Goal: Information Seeking & Learning: Learn about a topic

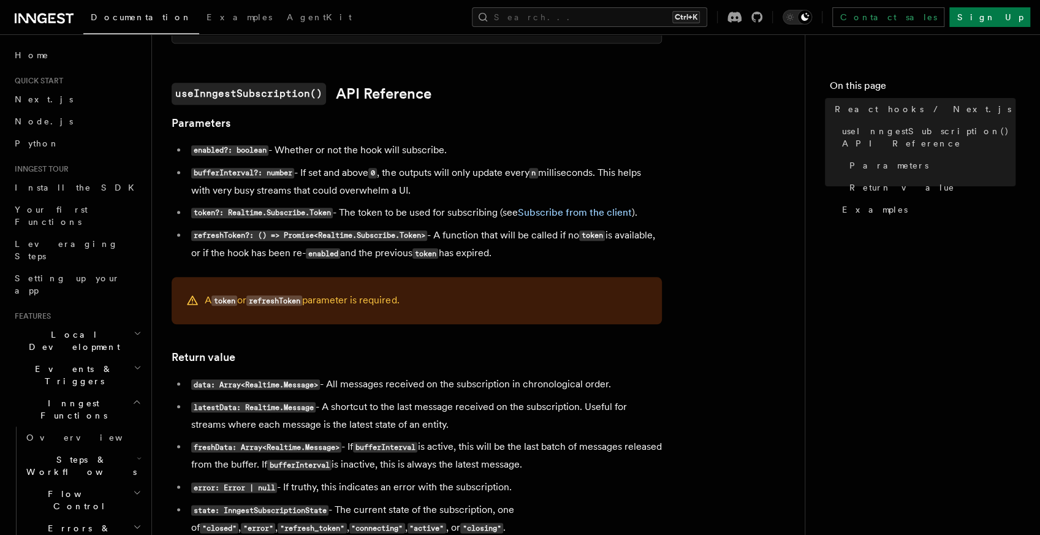
click at [104, 483] on h2 "Flow Control" at bounding box center [82, 500] width 123 height 34
click at [97, 517] on link "Overview" at bounding box center [88, 528] width 111 height 22
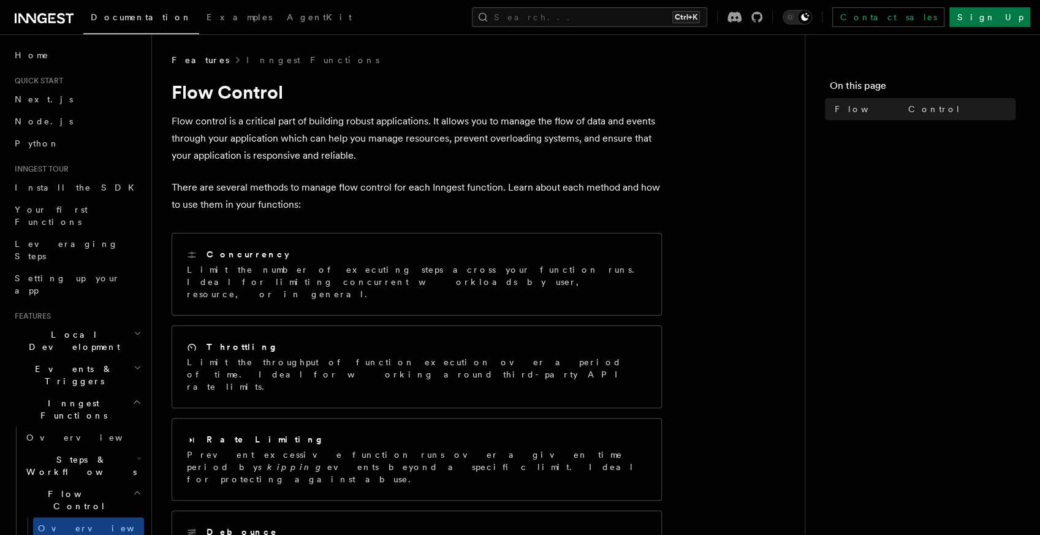
click at [747, 292] on article "Features Inngest Functions Flow Control Flow control is a critical part of buil…" at bounding box center [478, 492] width 613 height 877
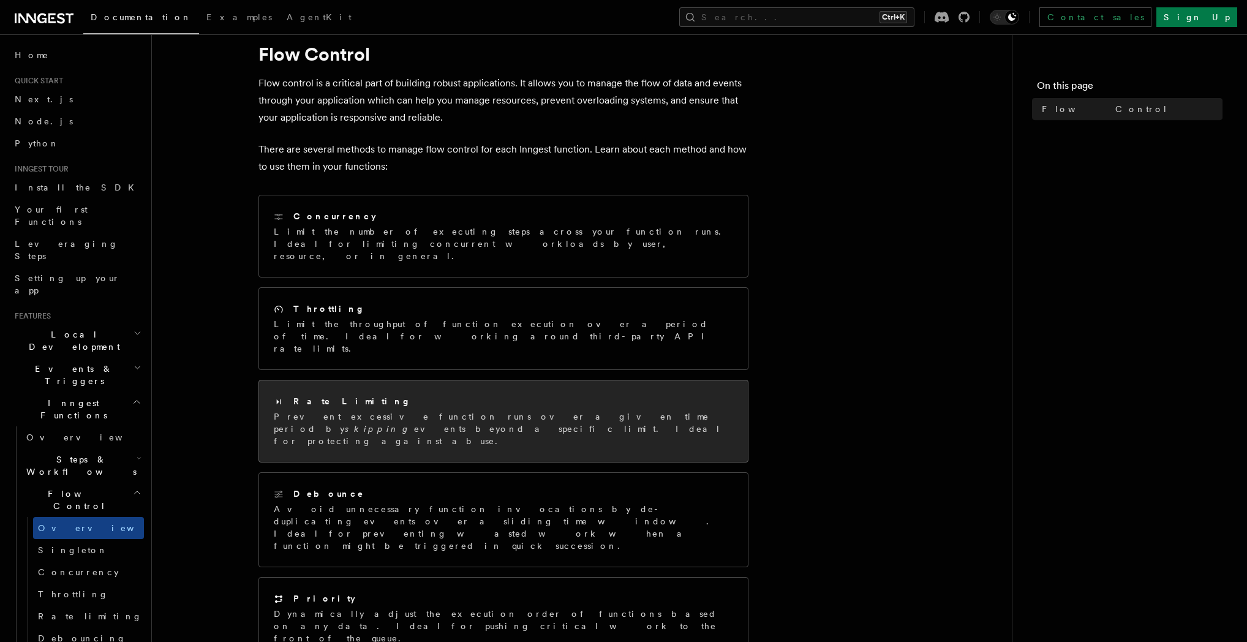
scroll to position [59, 0]
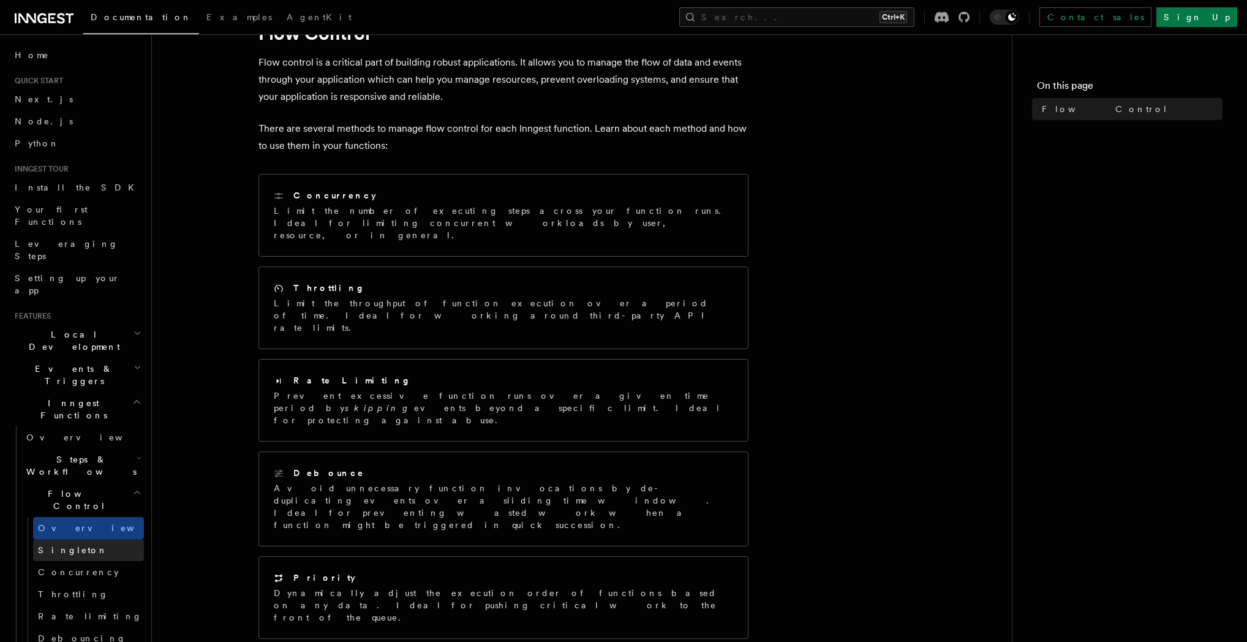
click at [85, 534] on link "Singleton" at bounding box center [88, 550] width 111 height 22
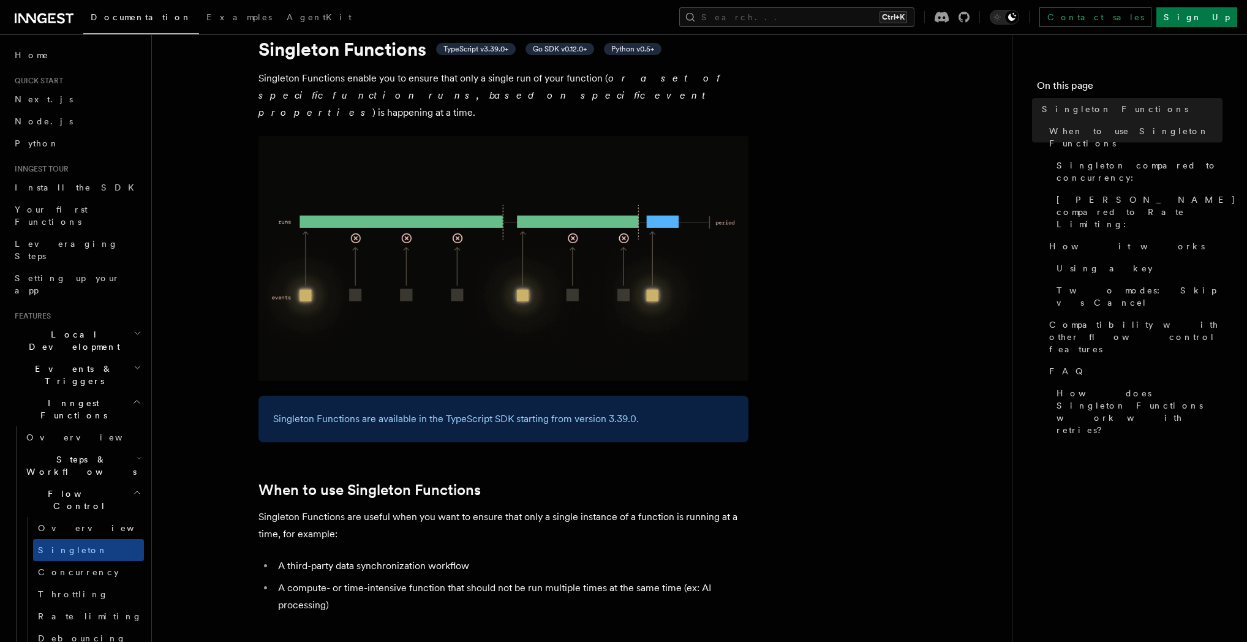
scroll to position [118, 0]
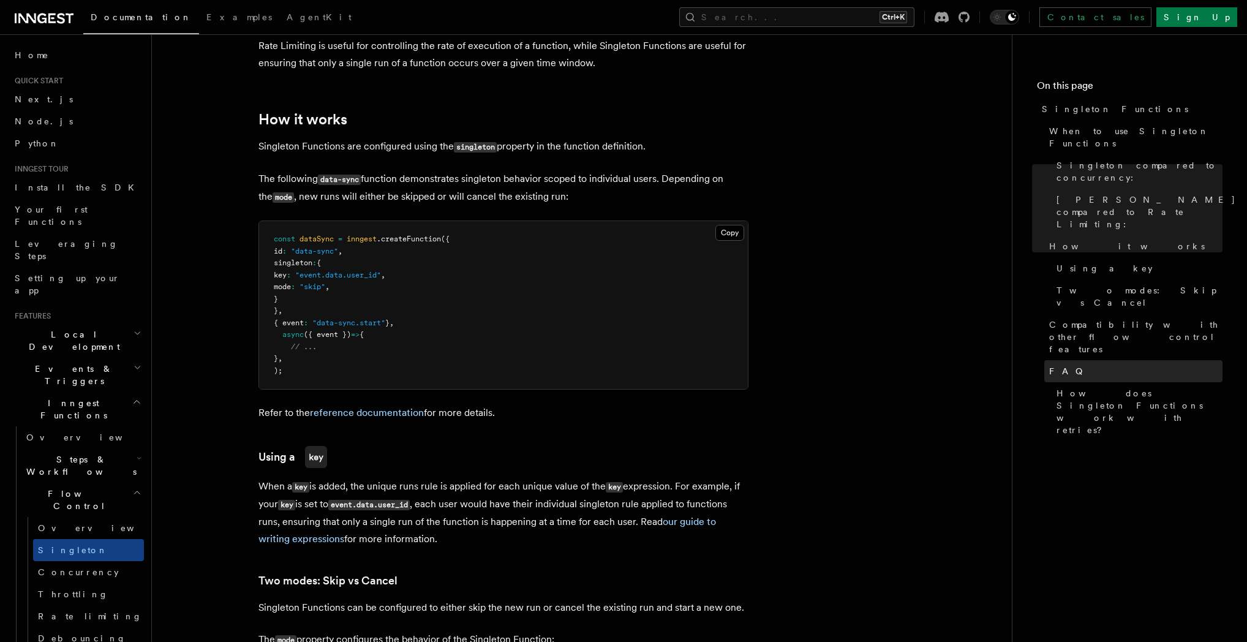
click at [1039, 360] on link "FAQ" at bounding box center [1134, 371] width 178 height 22
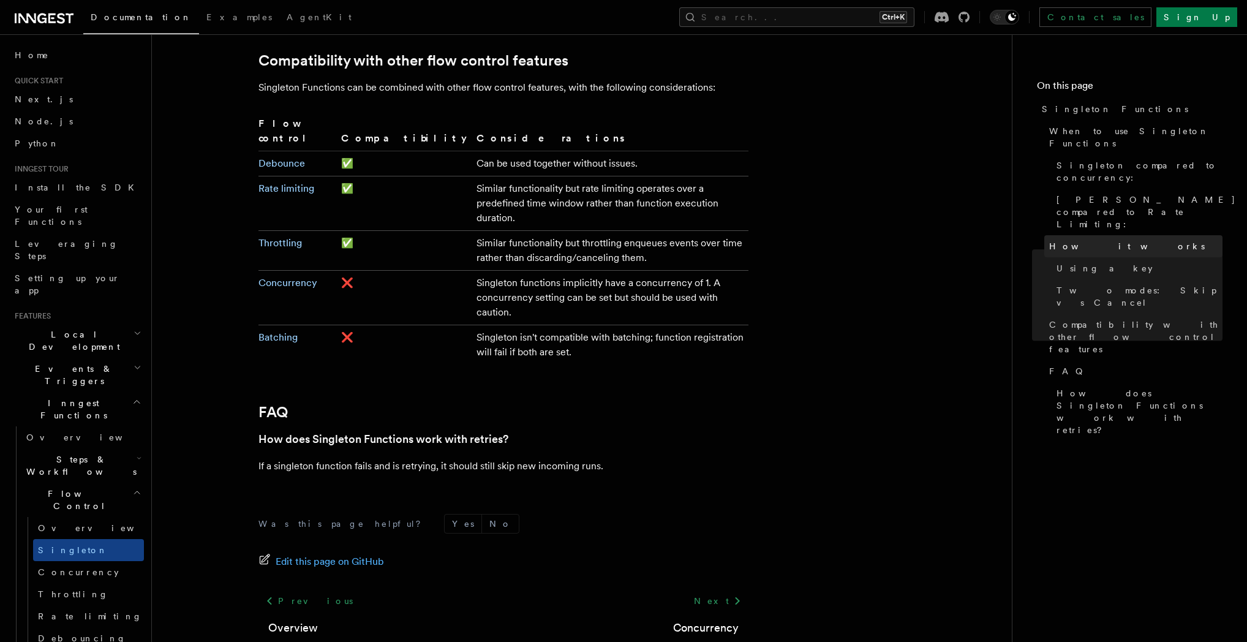
click at [1039, 240] on span "How it works" at bounding box center [1127, 246] width 156 height 12
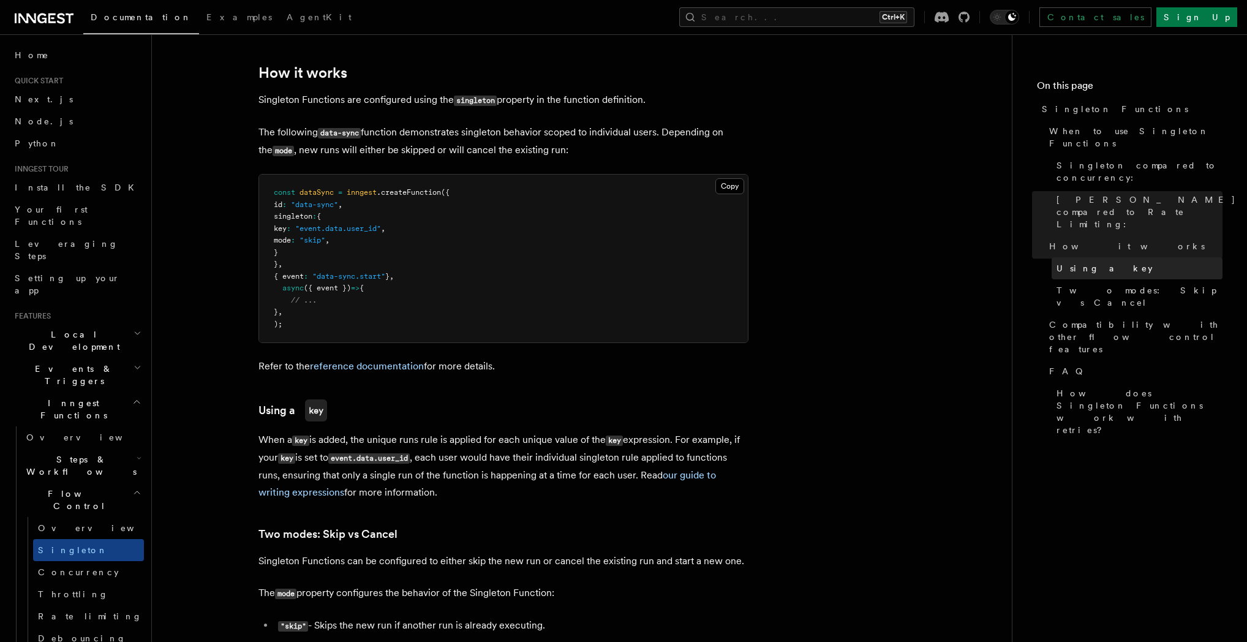
scroll to position [858, 0]
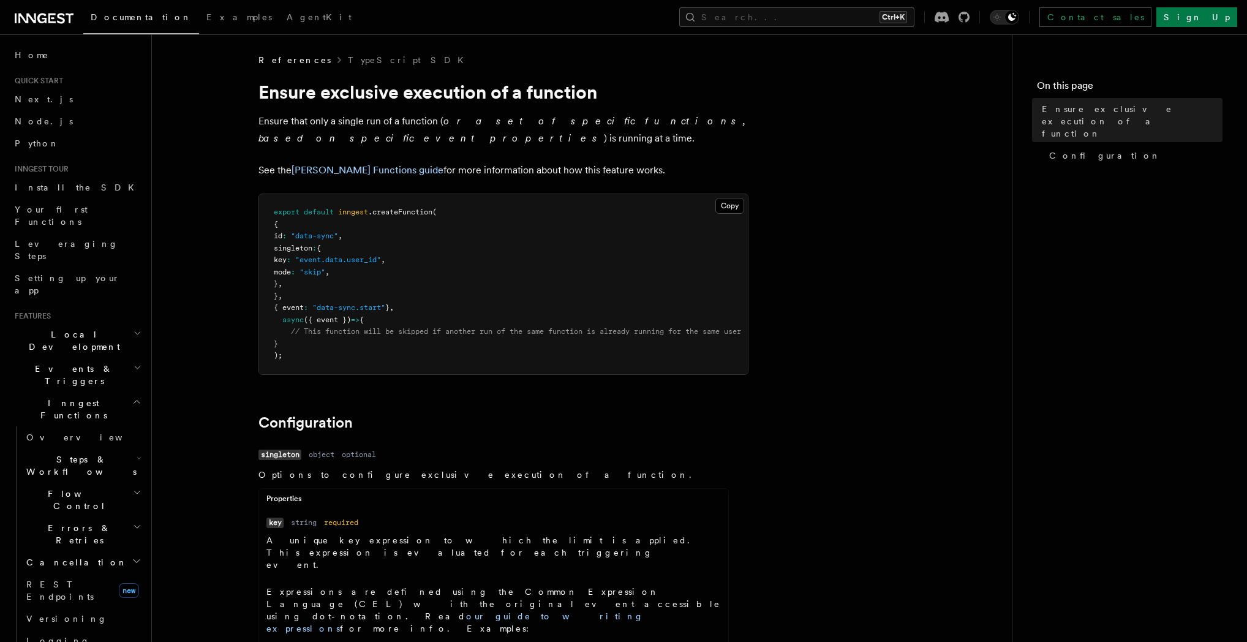
click at [294, 64] on span "References" at bounding box center [295, 60] width 72 height 12
click at [348, 58] on link "TypeScript SDK" at bounding box center [409, 60] width 123 height 12
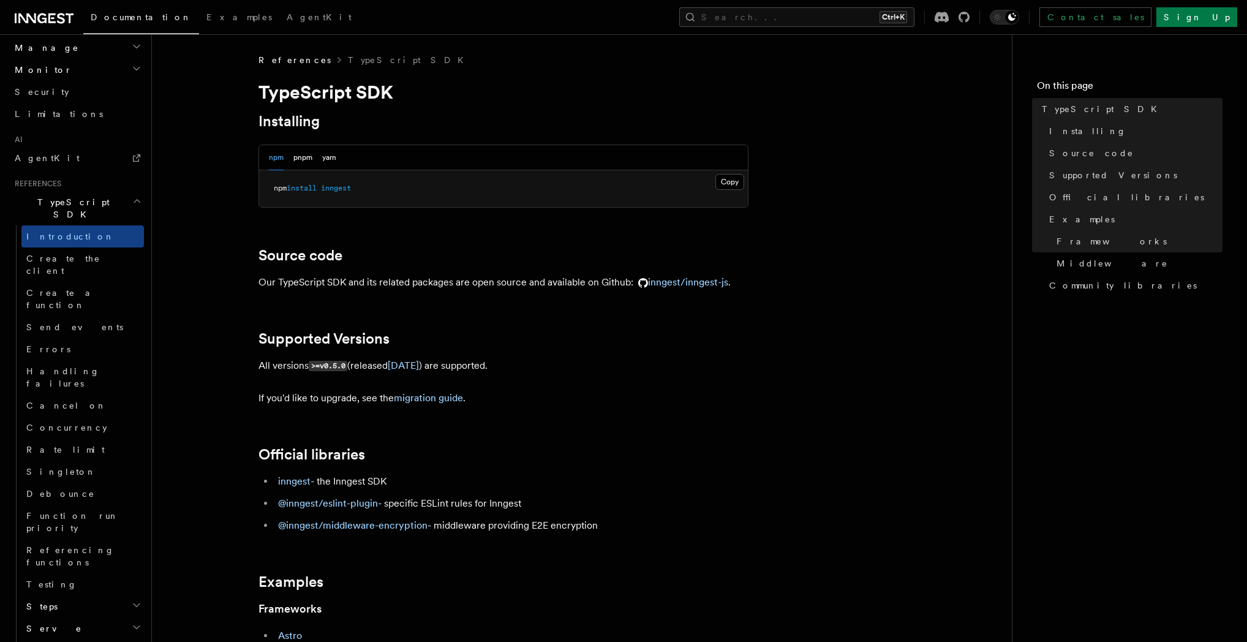
scroll to position [760, 0]
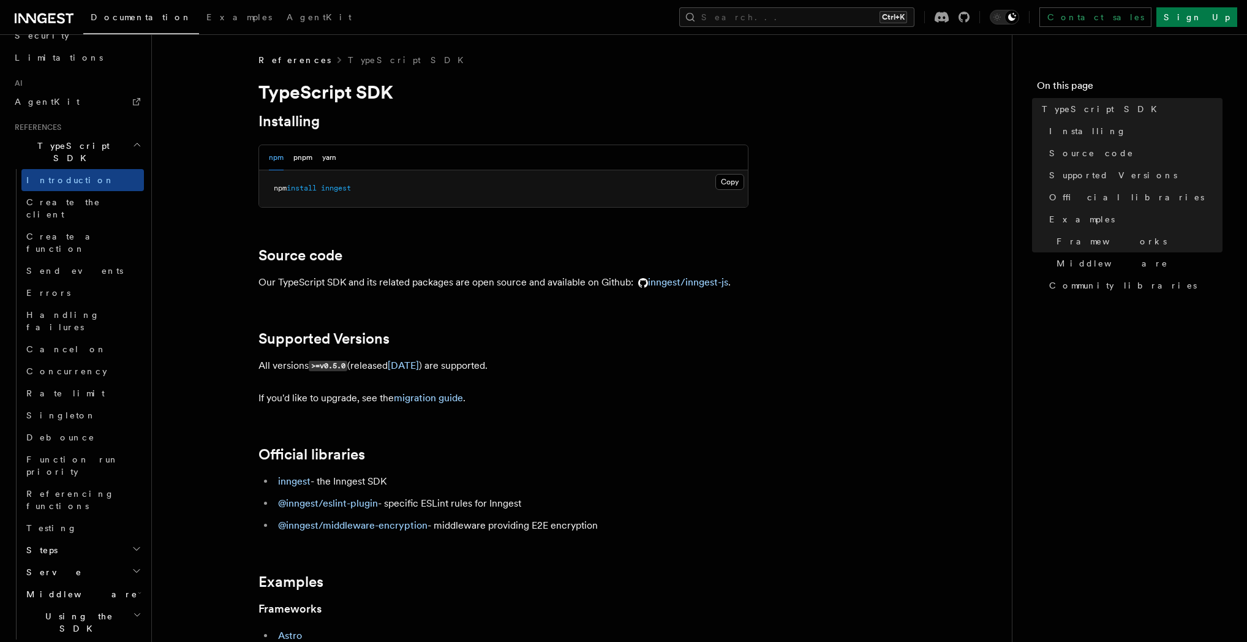
click at [78, 640] on h2 "Python SDK" at bounding box center [77, 651] width 134 height 22
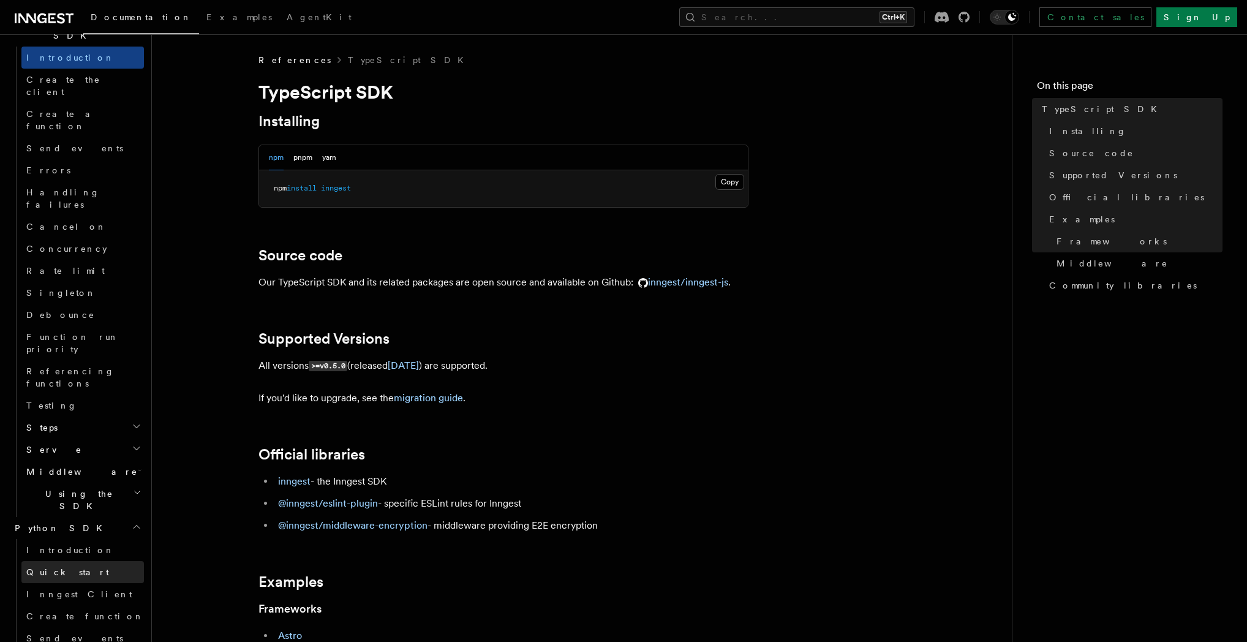
scroll to position [936, 0]
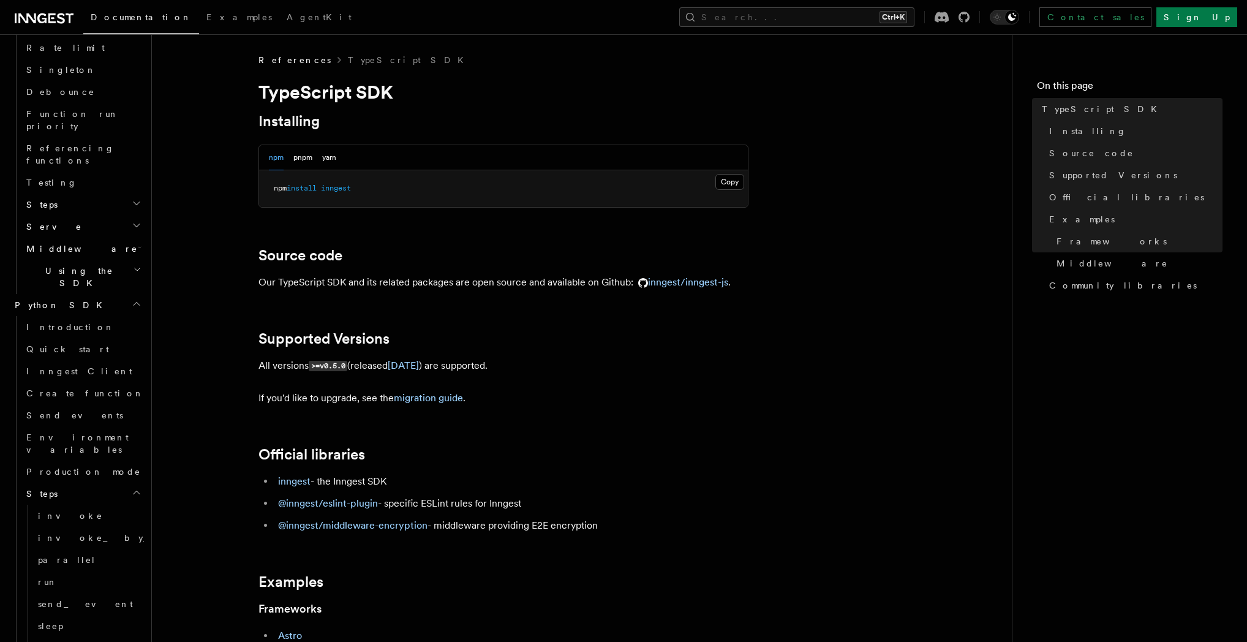
scroll to position [1113, 0]
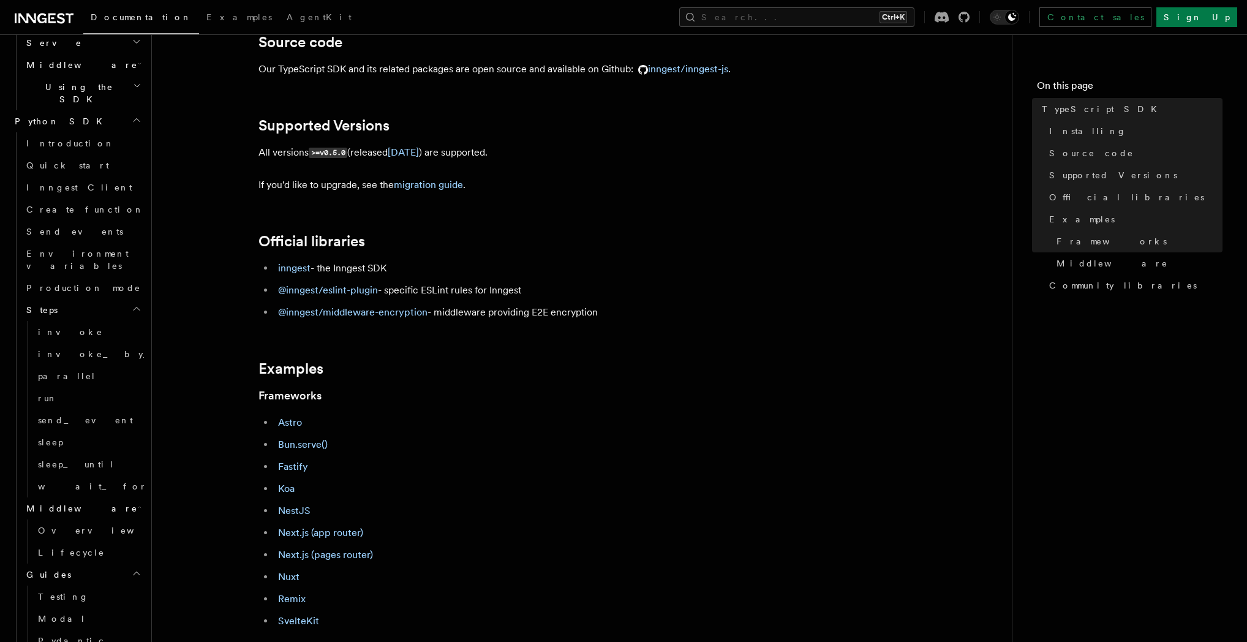
scroll to position [412, 0]
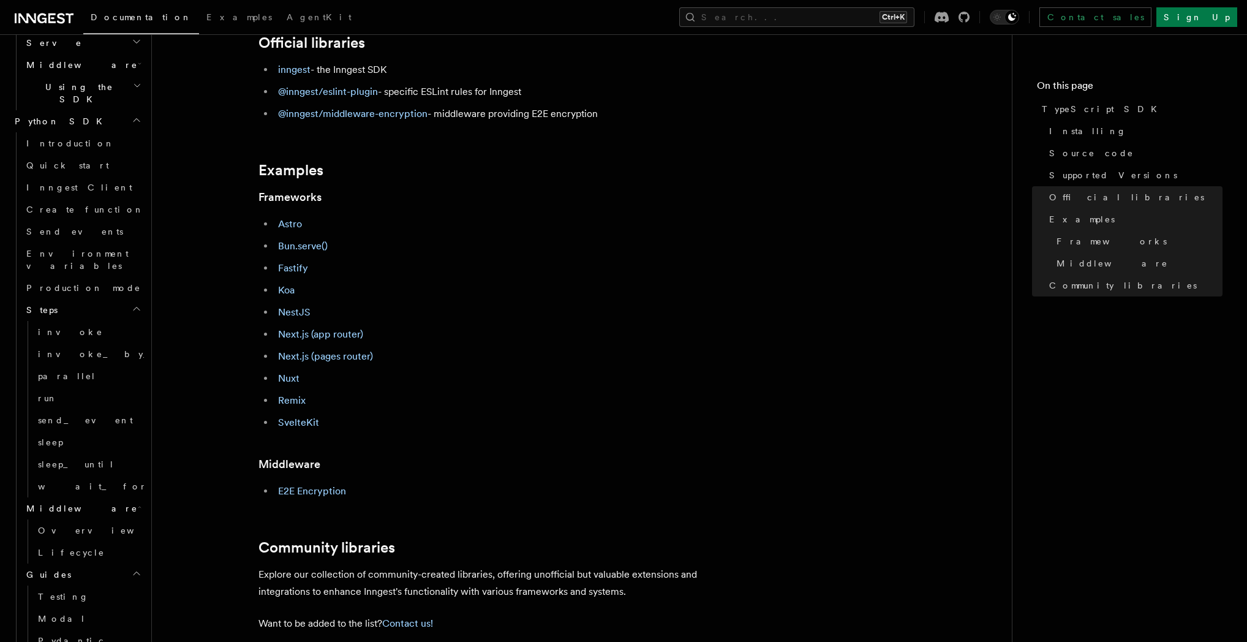
click at [725, 434] on article "References TypeScript SDK TypeScript SDK Installing npm pnpm yarn Copy Copied n…" at bounding box center [582, 284] width 821 height 1285
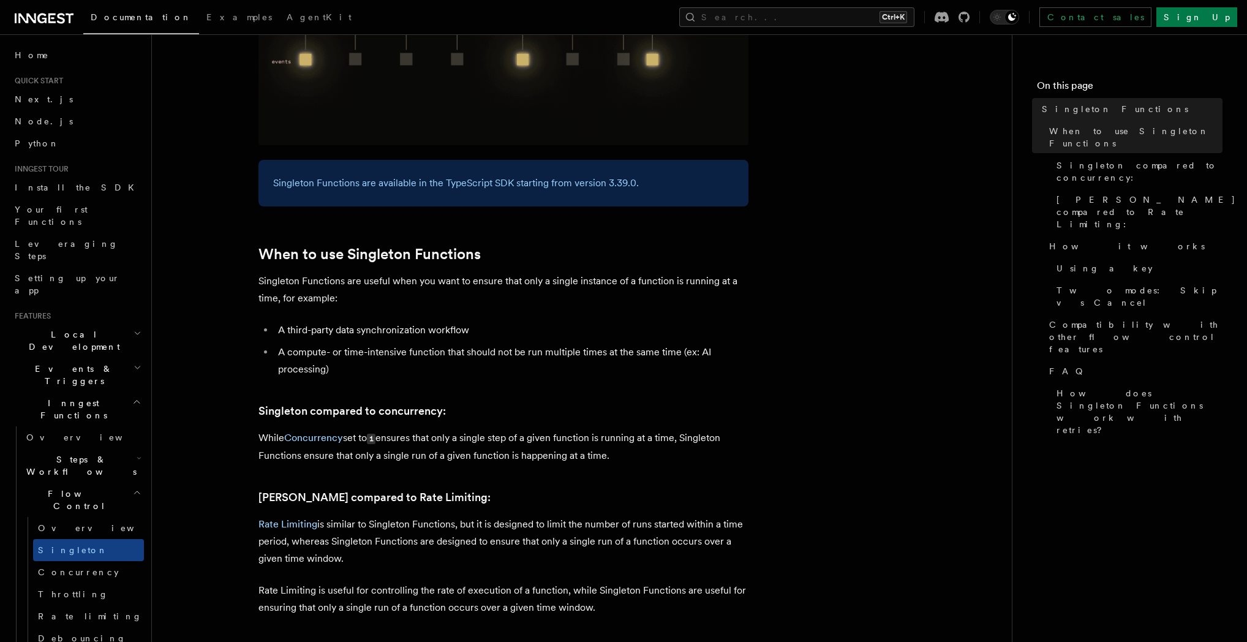
scroll to position [294, 0]
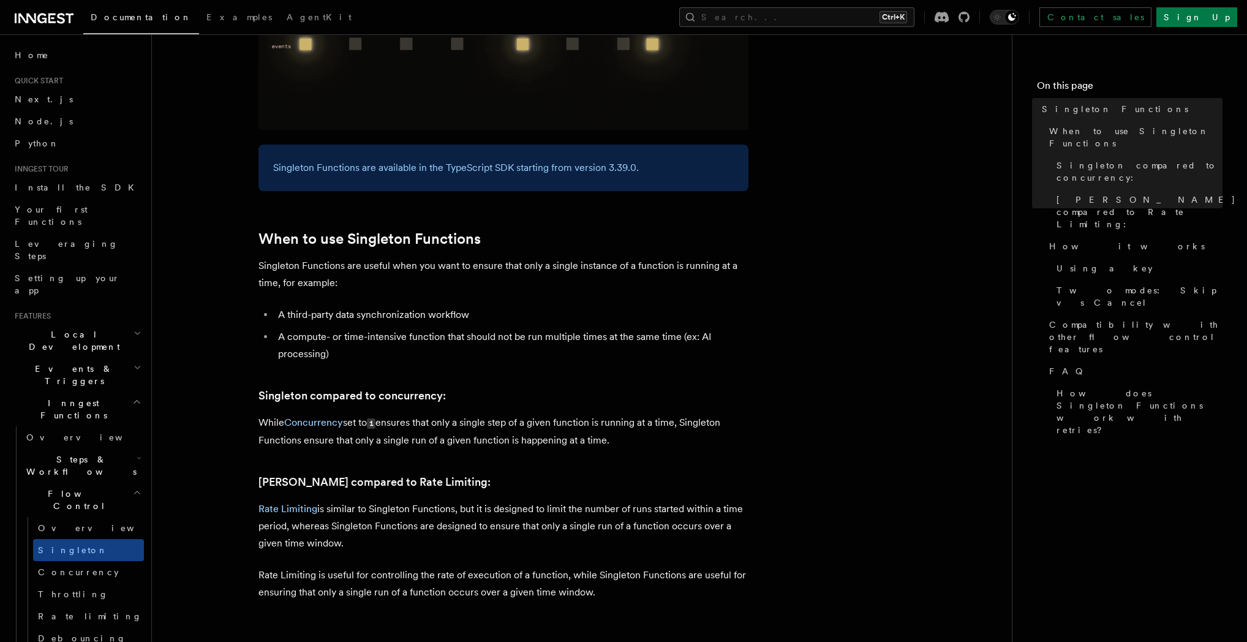
click at [662, 159] on p "Singleton Functions are available in the TypeScript SDK starting from version 3…" at bounding box center [503, 167] width 461 height 17
